Goal: Task Accomplishment & Management: Manage account settings

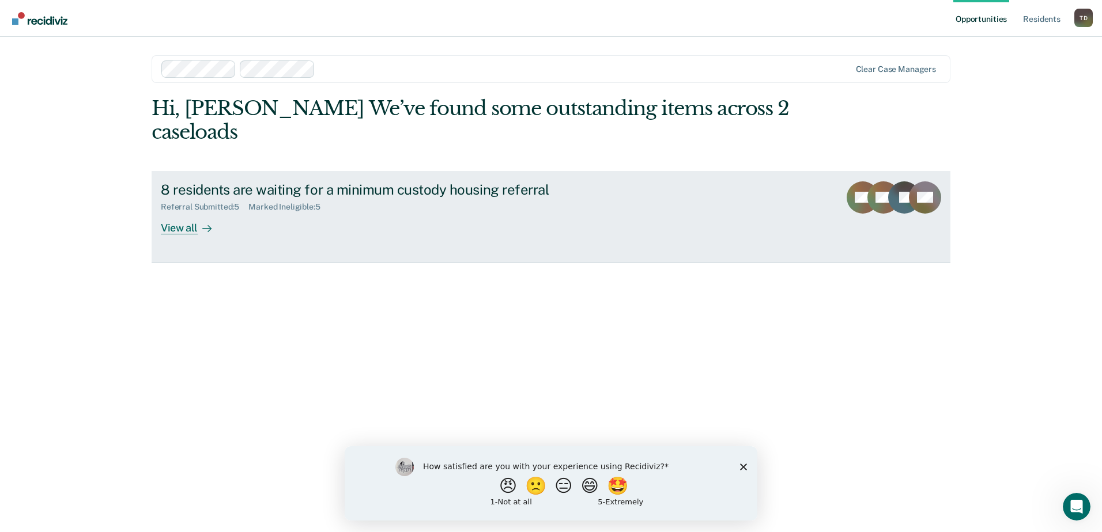
click at [186, 212] on div "View all" at bounding box center [193, 223] width 65 height 22
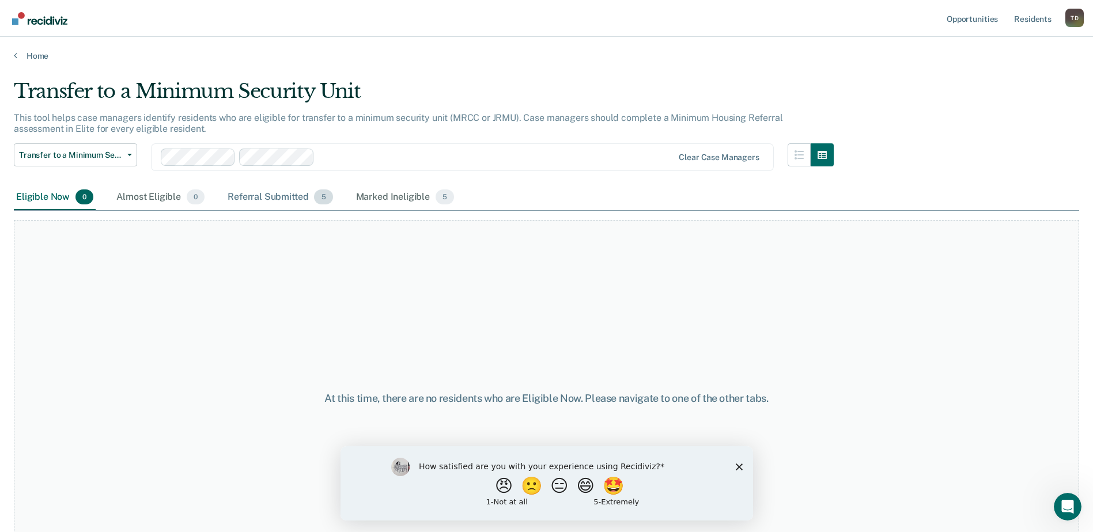
click at [263, 196] on div "Referral Submitted 5" at bounding box center [279, 197] width 109 height 25
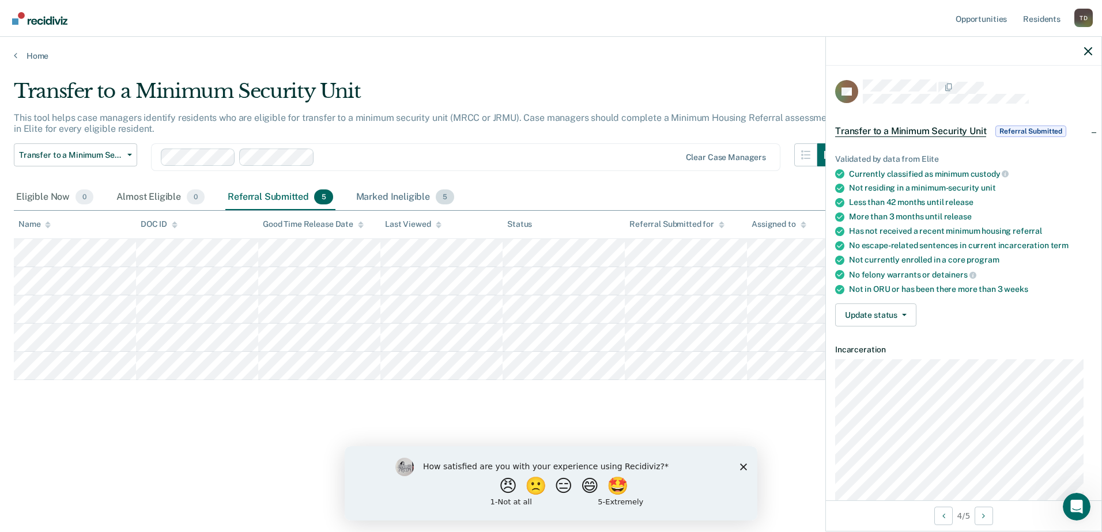
click at [392, 198] on div "Marked Ineligible 5" at bounding box center [405, 197] width 103 height 25
